Goal: Information Seeking & Learning: Learn about a topic

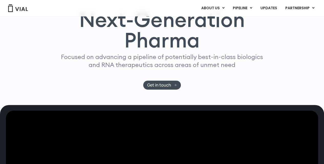
scroll to position [51, 0]
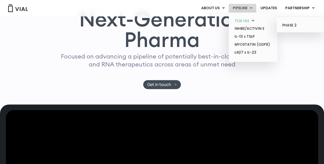
click at [241, 21] on link "TL1A HLE" at bounding box center [253, 21] width 45 height 8
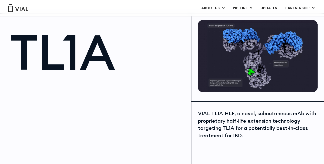
scroll to position [26, 0]
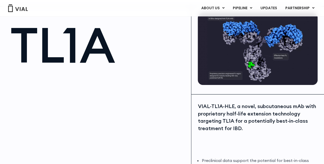
click at [222, 127] on div "VIAL-TL1A-HLE, a novel, subcutaneous mAb with proprietary half-life extension t…" at bounding box center [258, 116] width 120 height 29
click at [222, 109] on div "VIAL-TL1A-HLE, a novel, subcutaneous mAb with proprietary half-life extension t…" at bounding box center [258, 116] width 120 height 29
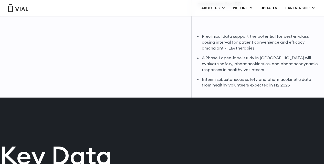
scroll to position [179, 0]
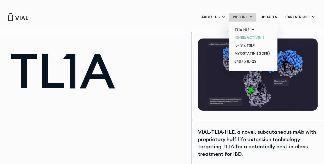
click at [240, 38] on link "INHBE/ACTIVIN E" at bounding box center [253, 38] width 45 height 8
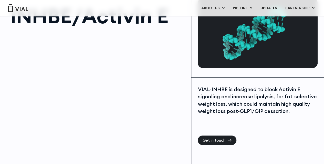
scroll to position [51, 0]
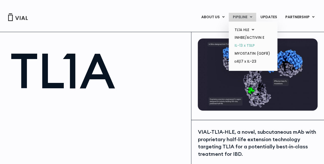
click at [243, 46] on link "IL-13 x TSLP" at bounding box center [253, 46] width 45 height 8
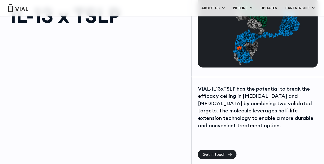
scroll to position [51, 0]
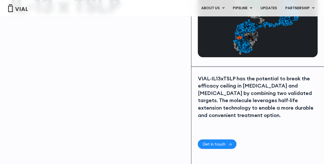
click at [216, 144] on span "Get in touch" at bounding box center [213, 144] width 23 height 4
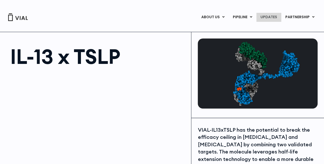
click at [270, 16] on link "UPDATES" at bounding box center [268, 17] width 25 height 9
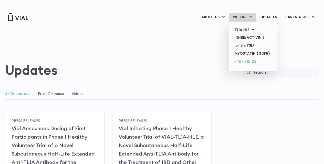
click at [238, 59] on link "α4β7 x IL-23" at bounding box center [253, 61] width 45 height 8
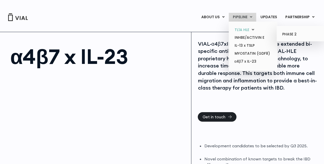
click at [242, 29] on link "TL1A HLE" at bounding box center [253, 30] width 45 height 8
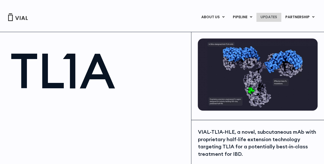
click at [264, 16] on link "UPDATES" at bounding box center [268, 17] width 25 height 9
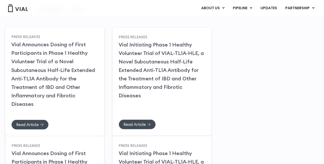
scroll to position [77, 0]
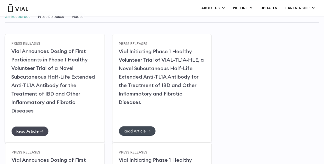
click at [29, 129] on span "Read Article" at bounding box center [27, 131] width 22 height 4
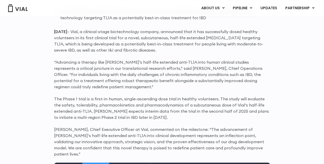
scroll to position [403, 0]
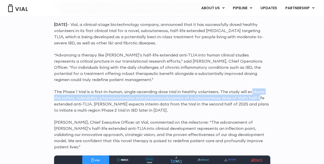
drag, startPoint x: 249, startPoint y: 92, endPoint x: 249, endPoint y: 97, distance: 4.4
click at [249, 97] on p "The Phase 1 trial is a first-in-human, single-ascending dose trial in healthy v…" at bounding box center [162, 100] width 216 height 25
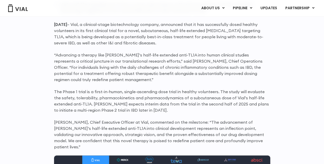
click at [150, 102] on p "The Phase 1 trial is a first-in-human, single-ascending dose trial in healthy v…" at bounding box center [162, 100] width 216 height 25
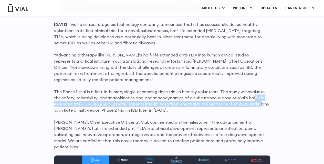
drag, startPoint x: 244, startPoint y: 98, endPoint x: 245, endPoint y: 102, distance: 4.4
click at [245, 102] on p "The Phase 1 trial is a first-in-human, single-ascending dose trial in healthy v…" at bounding box center [162, 100] width 216 height 25
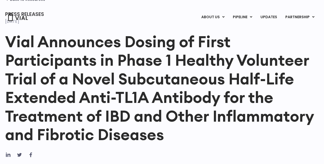
scroll to position [0, 0]
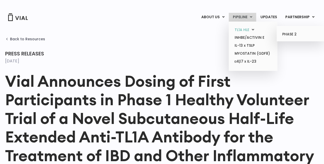
click at [243, 30] on link "TL1A HLE" at bounding box center [253, 30] width 45 height 8
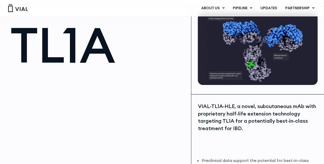
scroll to position [51, 0]
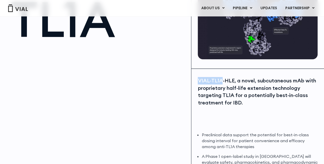
drag, startPoint x: 199, startPoint y: 81, endPoint x: 220, endPoint y: 83, distance: 20.6
click at [220, 83] on div "VIAL-TL1A-HLE, a novel, subcutaneous mAb with proprietary half-life extension t…" at bounding box center [258, 91] width 120 height 29
click at [216, 94] on div "VIAL-TL1A-HLE, a novel, subcutaneous mAb with proprietary half-life extension t…" at bounding box center [258, 91] width 120 height 29
drag, startPoint x: 198, startPoint y: 82, endPoint x: 223, endPoint y: 81, distance: 25.1
click at [223, 81] on div "VIAL-TL1A-HLE, a novel, subcutaneous mAb with proprietary half-life extension t…" at bounding box center [258, 91] width 120 height 29
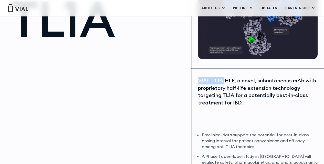
copy div "VIAL-TL1A-"
drag, startPoint x: 232, startPoint y: 102, endPoint x: 239, endPoint y: 105, distance: 7.3
click at [239, 105] on div "VIAL-TL1A-HLE, a novel, subcutaneous mAb with proprietary half-life extension t…" at bounding box center [258, 91] width 120 height 29
copy div "IBD"
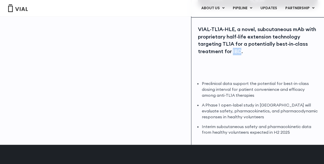
scroll to position [77, 0]
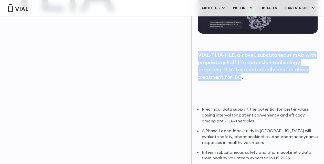
drag, startPoint x: 198, startPoint y: 55, endPoint x: 239, endPoint y: 77, distance: 46.0
click at [239, 77] on div "VIAL-TL1A-HLE, a novel, subcutaneous mAb with proprietary half-life extension t…" at bounding box center [258, 65] width 120 height 29
copy div "VIAL-TL1A-HLE, a novel, subcutaneous mAb with proprietary half-life extension t…"
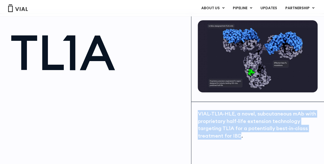
scroll to position [0, 0]
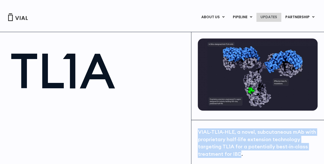
click at [267, 16] on link "UPDATES" at bounding box center [268, 17] width 25 height 9
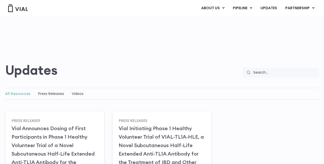
scroll to position [26, 0]
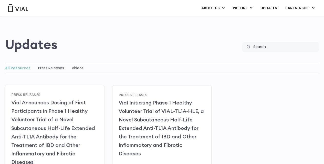
click at [55, 101] on link "Vial Announces Dosing of First Participants in Phase 1 Healthy Volunteer Trial …" at bounding box center [53, 132] width 84 height 66
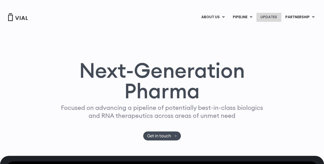
click at [267, 17] on link "UPDATES" at bounding box center [268, 17] width 25 height 9
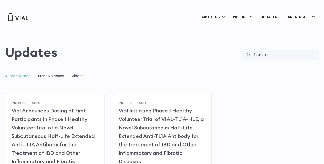
scroll to position [26, 0]
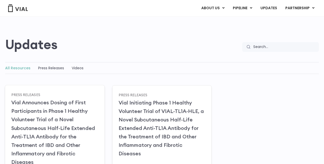
click at [22, 99] on link "Vial Announces Dosing of First Participants in Phase 1 Healthy Volunteer Trial …" at bounding box center [53, 132] width 84 height 66
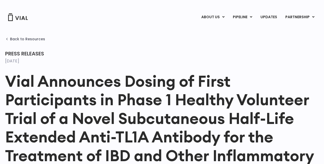
click at [230, 54] on ul "Press Releases" at bounding box center [162, 53] width 318 height 7
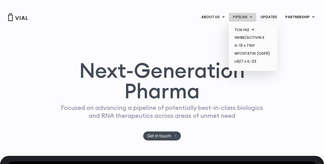
click at [246, 17] on link "PIPELINE" at bounding box center [242, 17] width 27 height 9
click at [241, 17] on link "PIPELINE" at bounding box center [242, 17] width 27 height 9
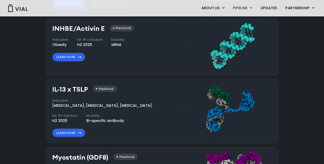
scroll to position [417, 0]
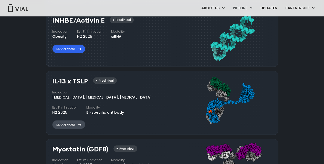
click at [72, 124] on link "Learn More" at bounding box center [68, 124] width 33 height 9
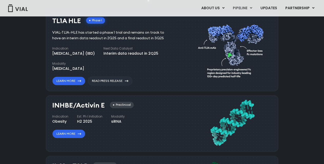
scroll to position [340, 0]
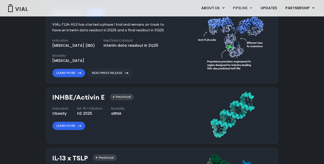
click at [64, 24] on div "VIAL-TL1A-HLE has started a phase 1 trial and remains on track to have an inter…" at bounding box center [112, 27] width 120 height 11
click at [64, 72] on link "Learn More" at bounding box center [68, 72] width 33 height 9
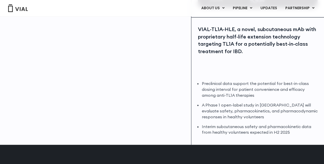
scroll to position [128, 0]
